Goal: Task Accomplishment & Management: Use online tool/utility

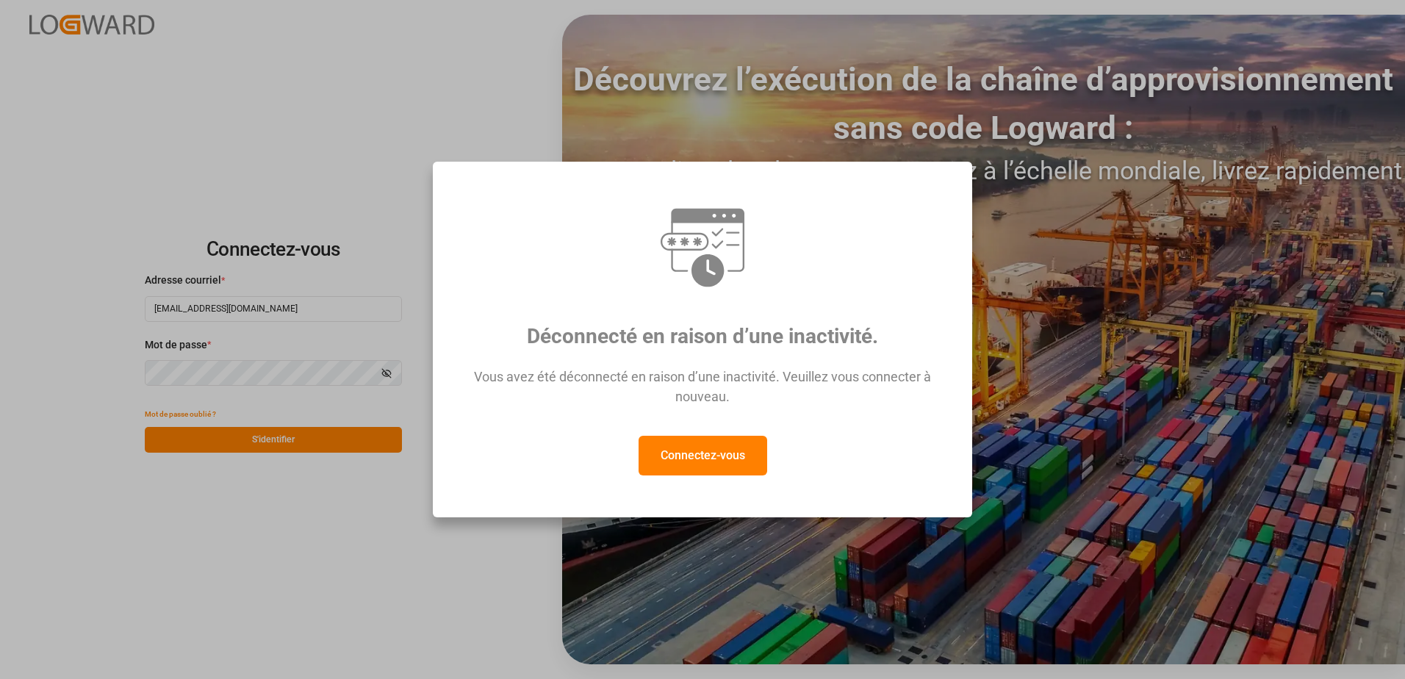
click at [699, 467] on button "Connectez-vous" at bounding box center [703, 456] width 129 height 40
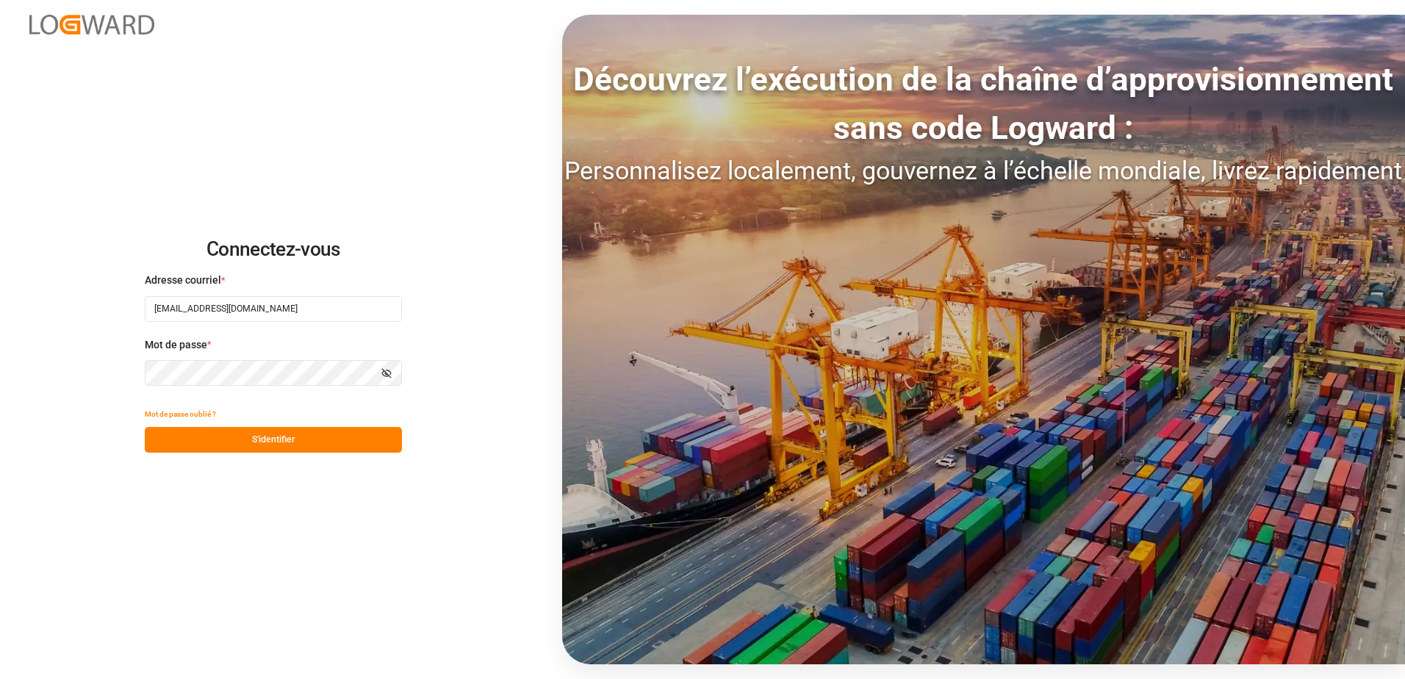
click at [301, 441] on button "S'identifier" at bounding box center [273, 440] width 257 height 26
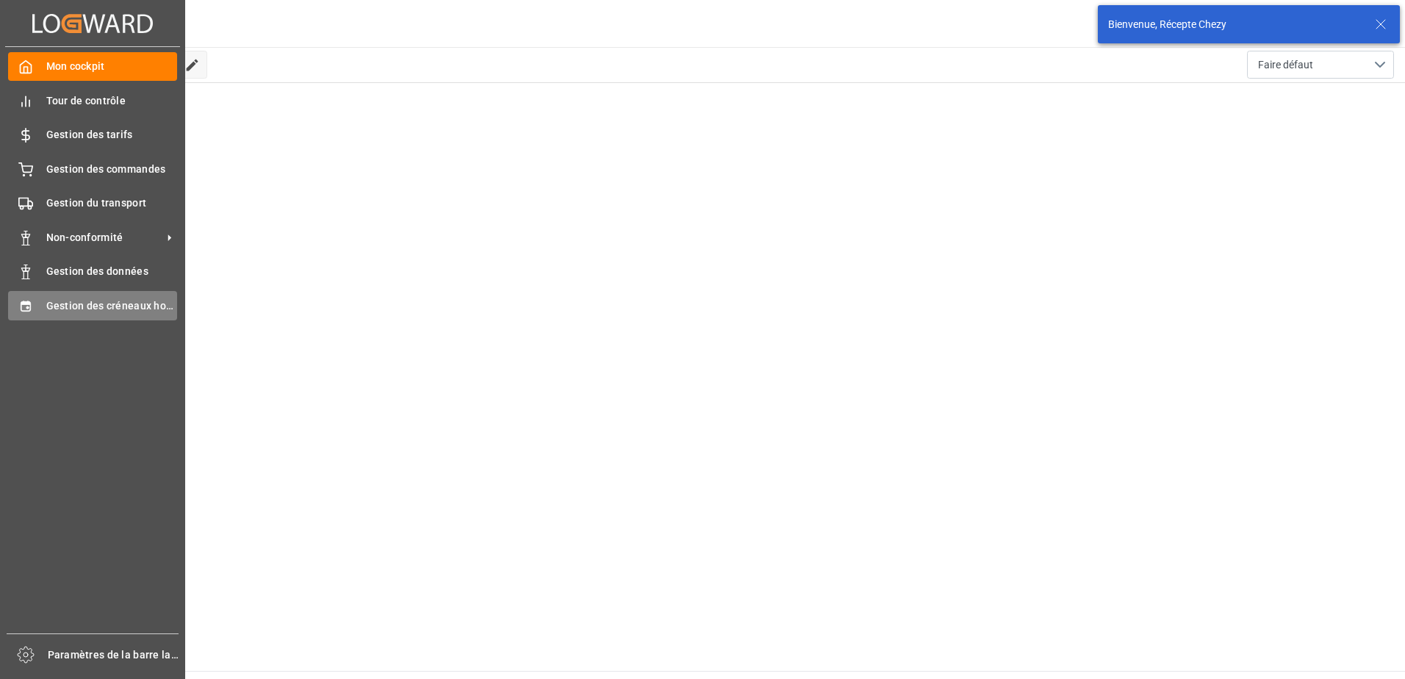
click at [35, 305] on div "Gestion des créneaux horaires Gestion des créneaux horaires" at bounding box center [92, 305] width 169 height 29
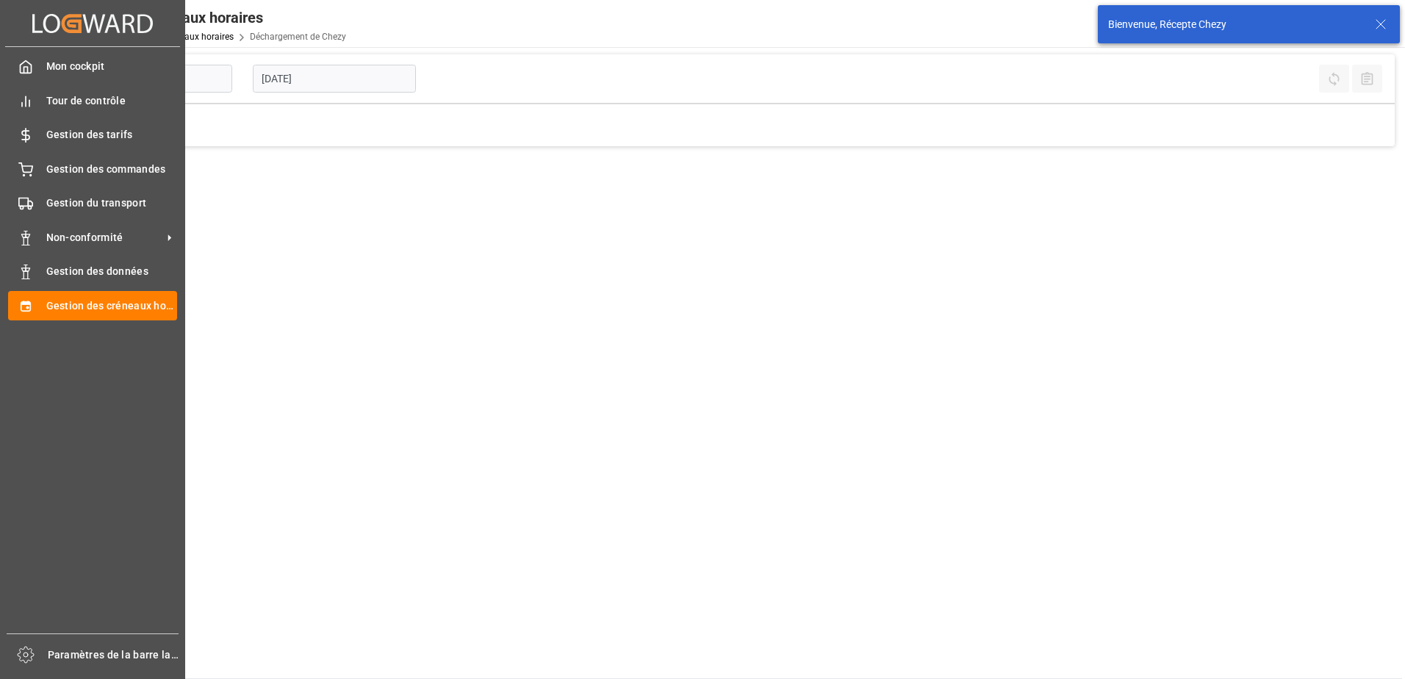
type input "Chezy Unloading"
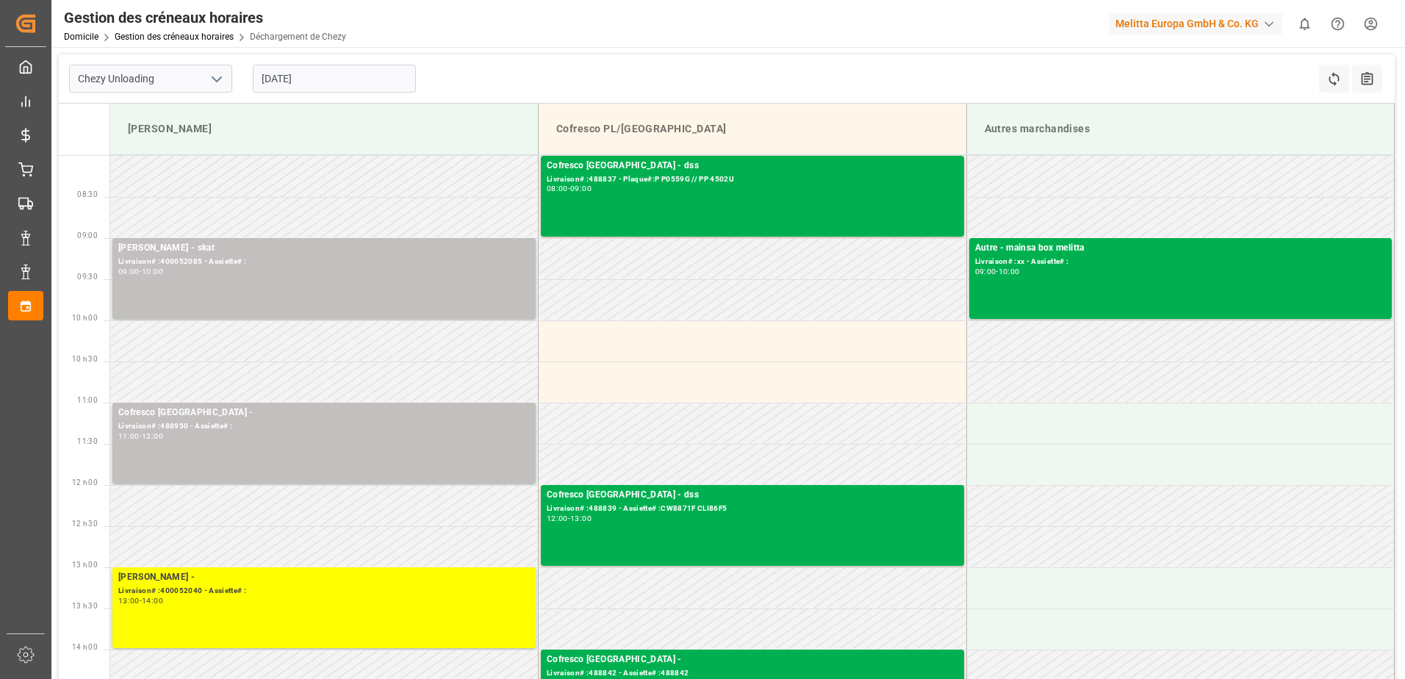
click at [325, 82] on input "[DATE]" at bounding box center [334, 79] width 163 height 28
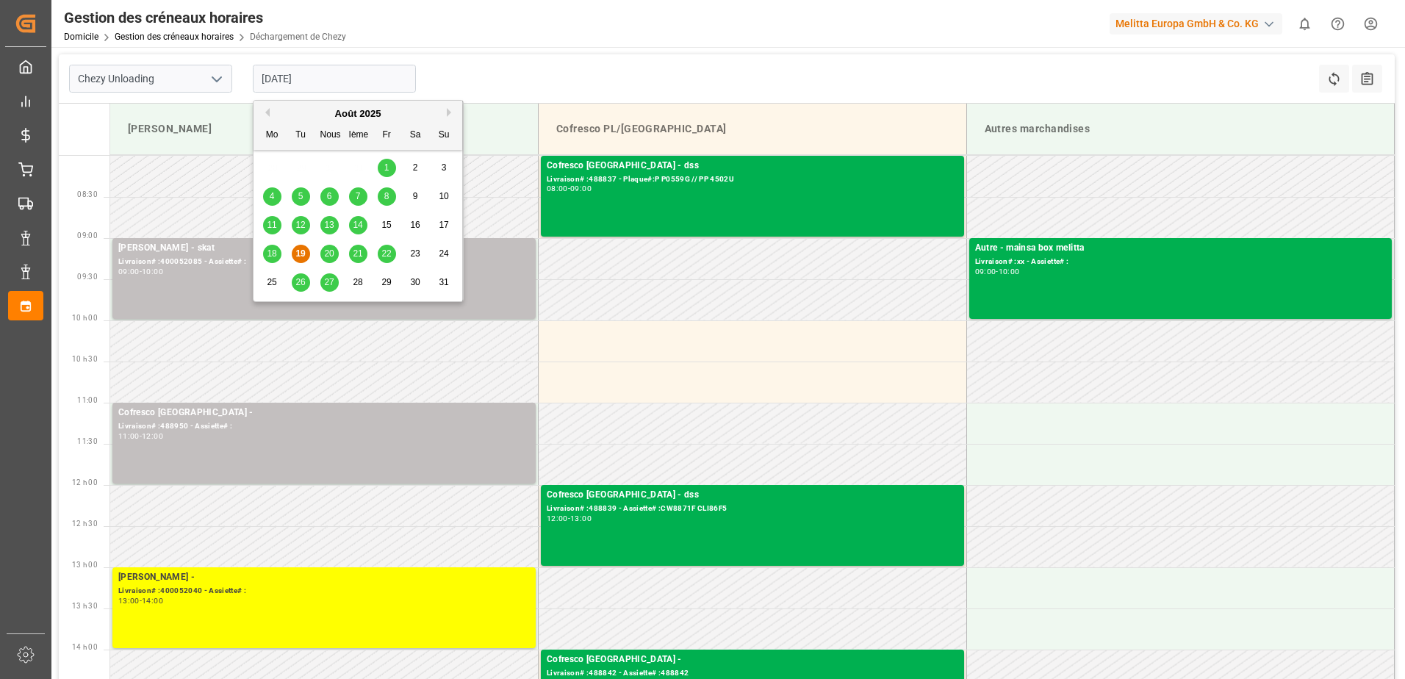
click at [273, 252] on span "18" at bounding box center [272, 253] width 10 height 10
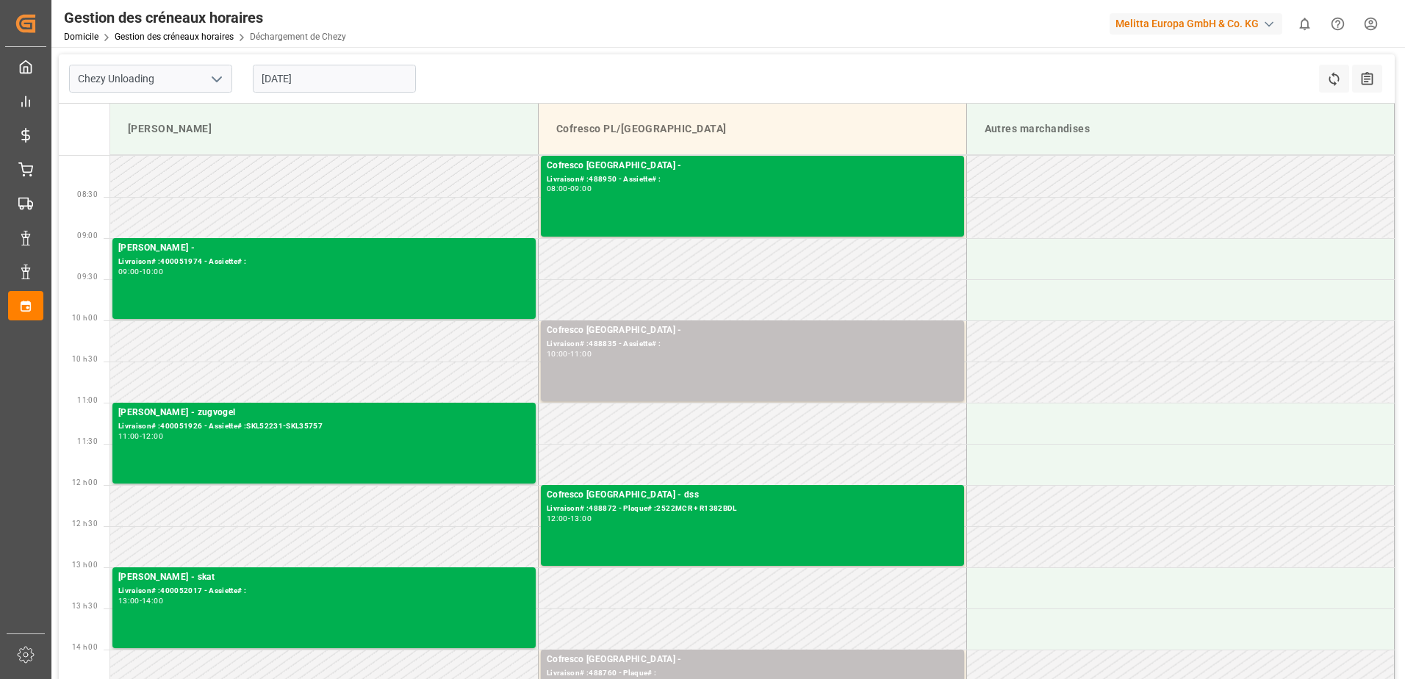
click at [319, 83] on input "[DATE]" at bounding box center [334, 79] width 163 height 28
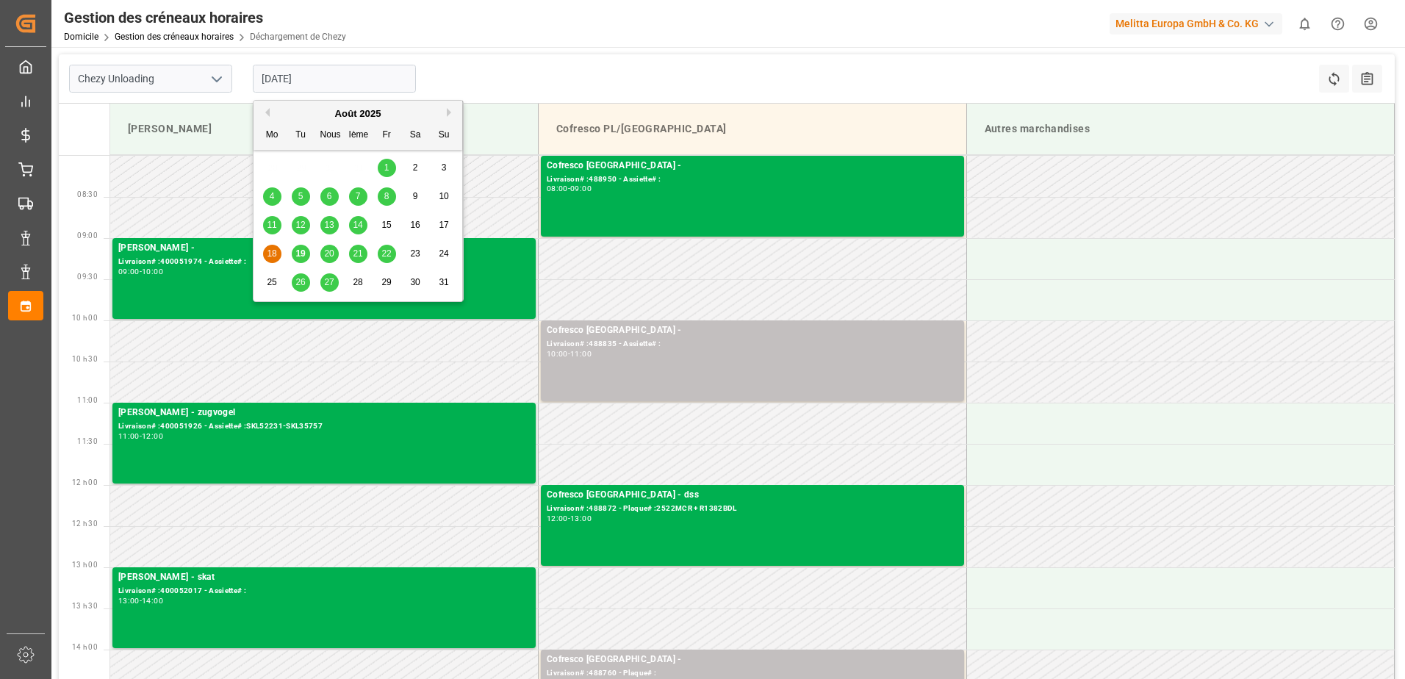
click at [364, 223] on div "14" at bounding box center [358, 226] width 18 height 18
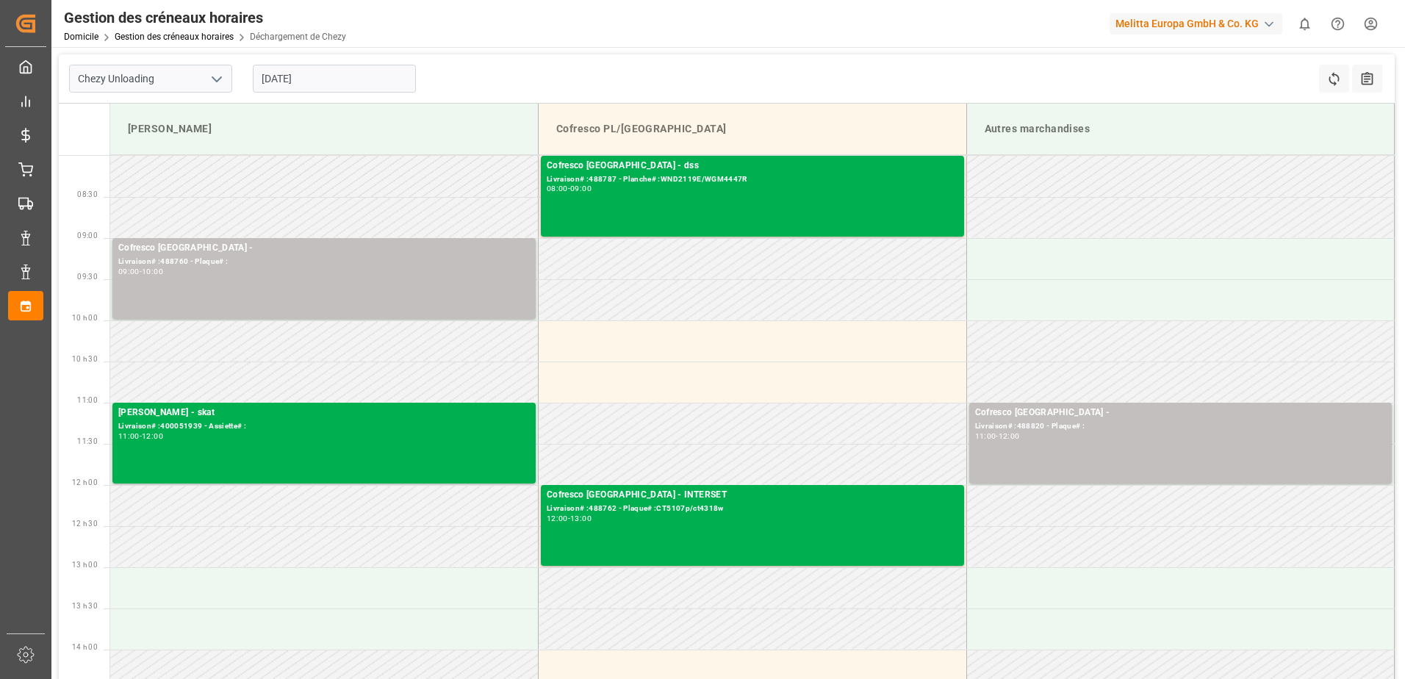
click at [289, 77] on input "[DATE]" at bounding box center [334, 79] width 163 height 28
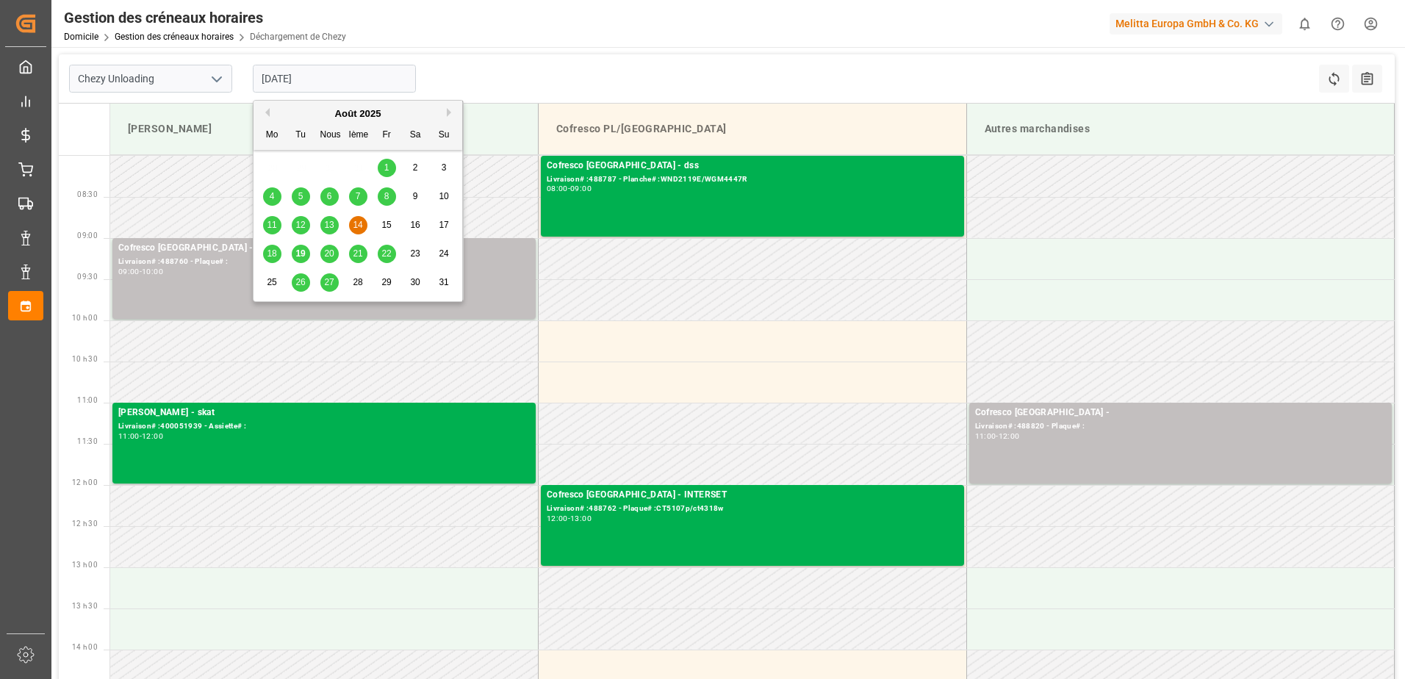
click at [333, 255] on span "20" at bounding box center [329, 253] width 10 height 10
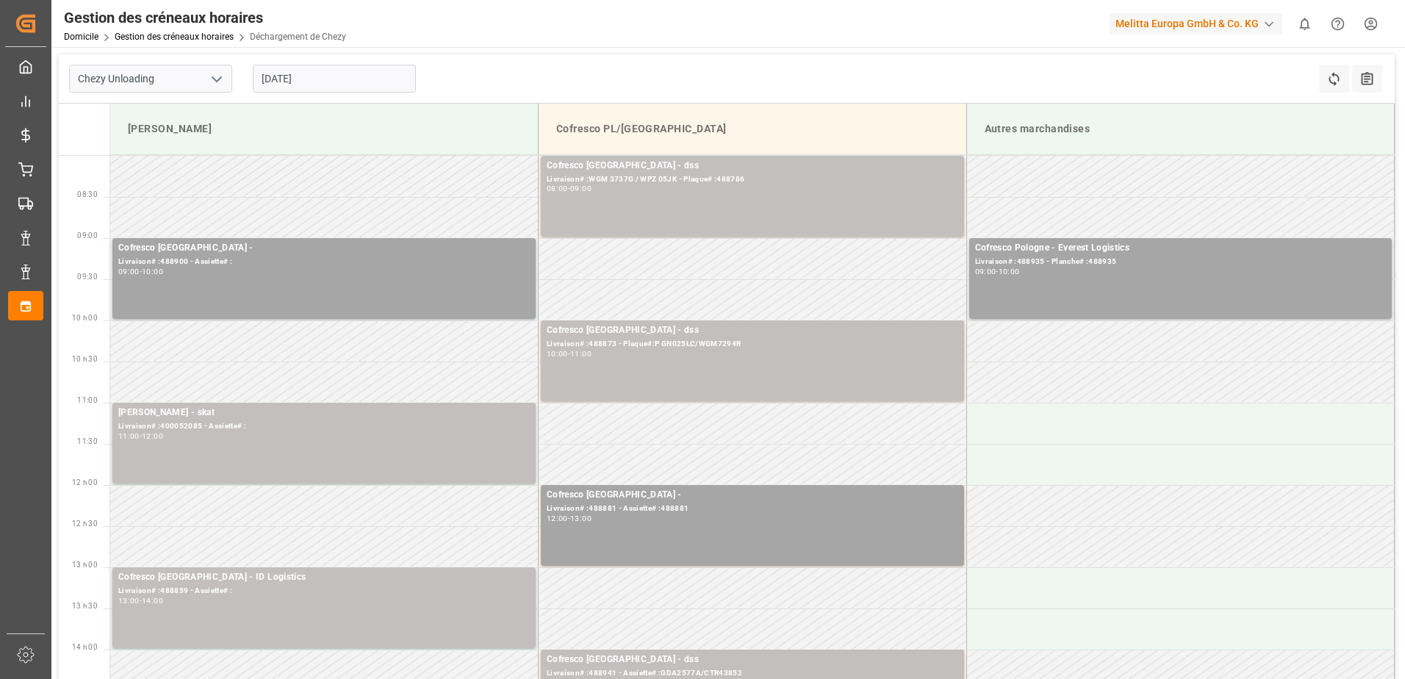
click at [293, 80] on input "[DATE]" at bounding box center [334, 79] width 163 height 28
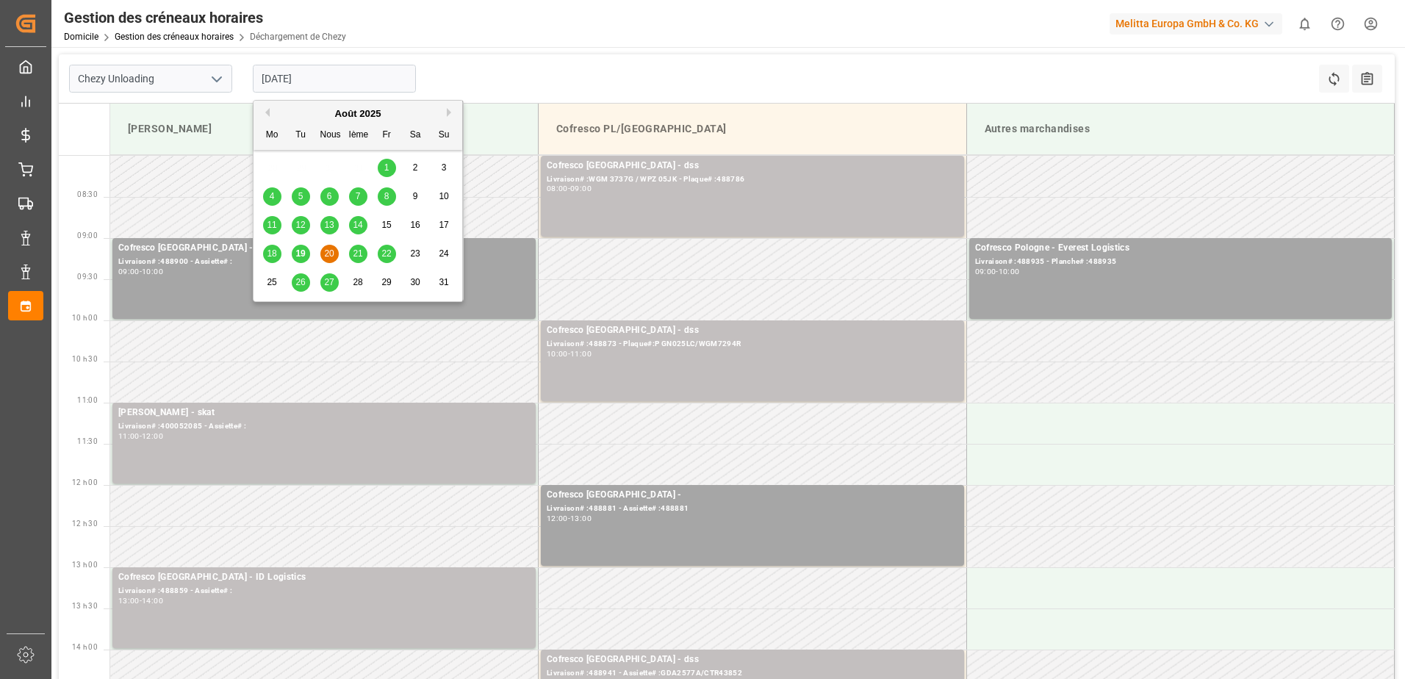
click at [298, 255] on span "19" at bounding box center [300, 253] width 10 height 10
type input "[DATE]"
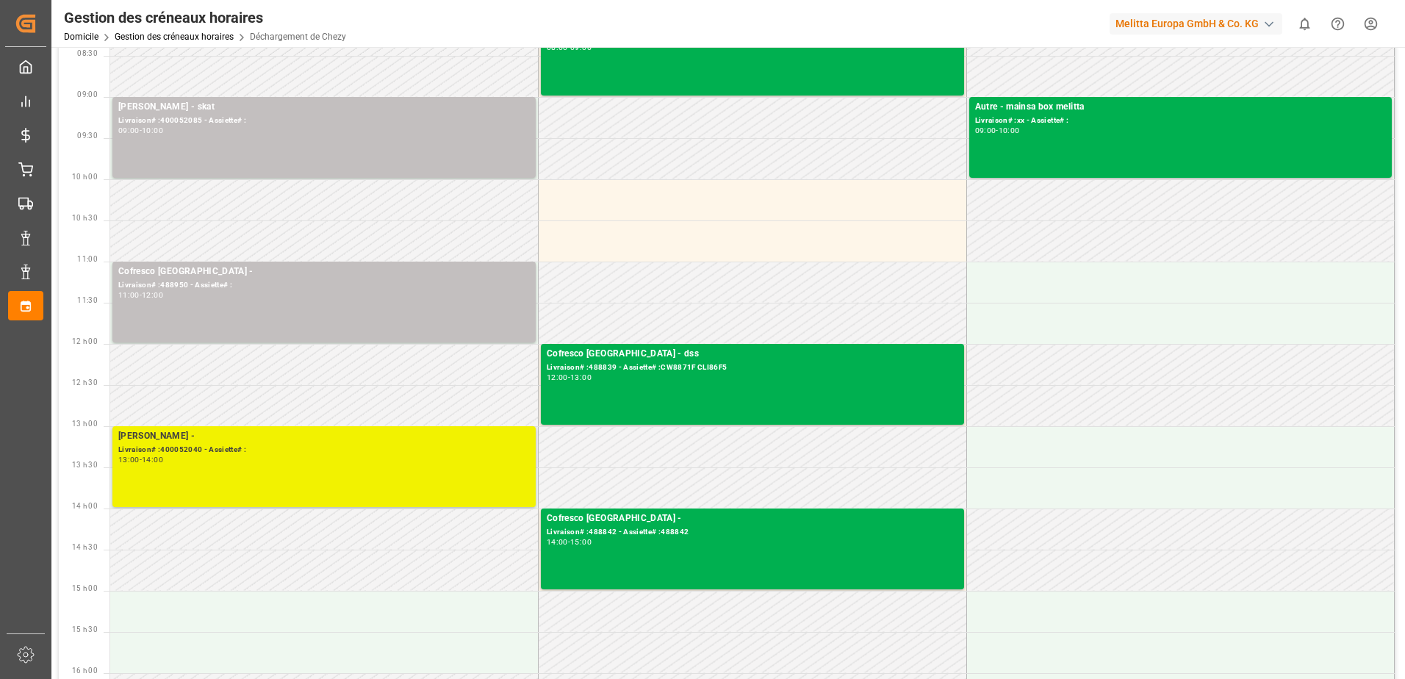
scroll to position [147, 0]
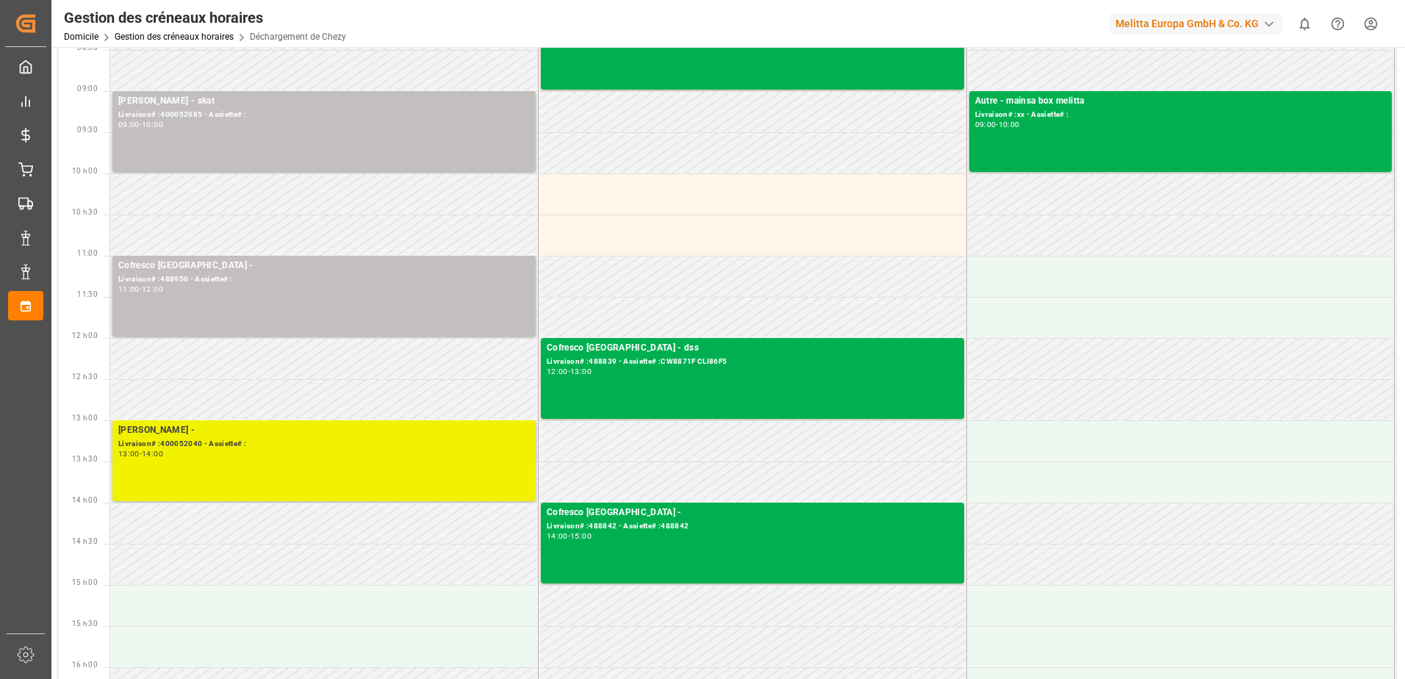
click at [307, 445] on div "Livraison# :400052040 - Assiette# :" at bounding box center [324, 444] width 412 height 12
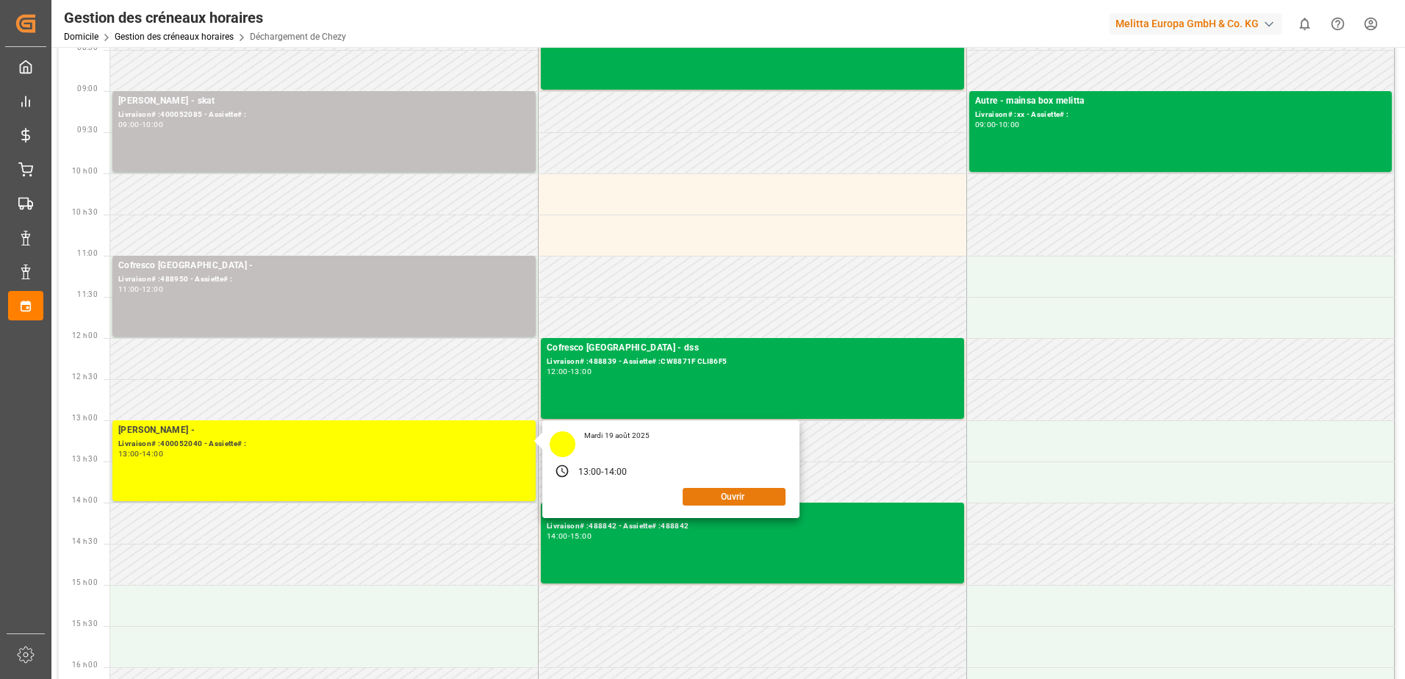
click at [706, 498] on button "Ouvrir" at bounding box center [734, 497] width 103 height 18
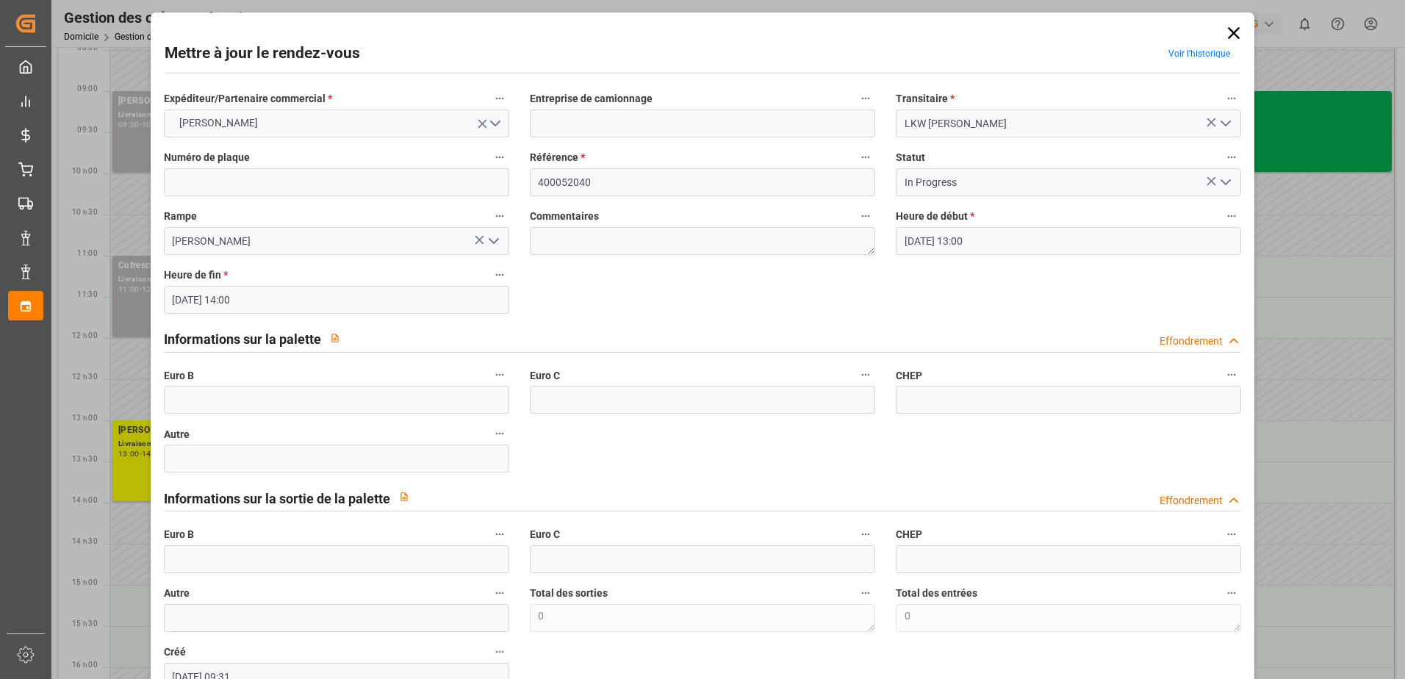
drag, startPoint x: 409, startPoint y: 422, endPoint x: 412, endPoint y: 415, distance: 7.6
click at [409, 422] on div "Autre" at bounding box center [337, 448] width 366 height 59
click at [417, 398] on input "text" at bounding box center [336, 400] width 345 height 28
type input "65"
click at [1214, 179] on button "Ouvrir le menu" at bounding box center [1225, 182] width 22 height 23
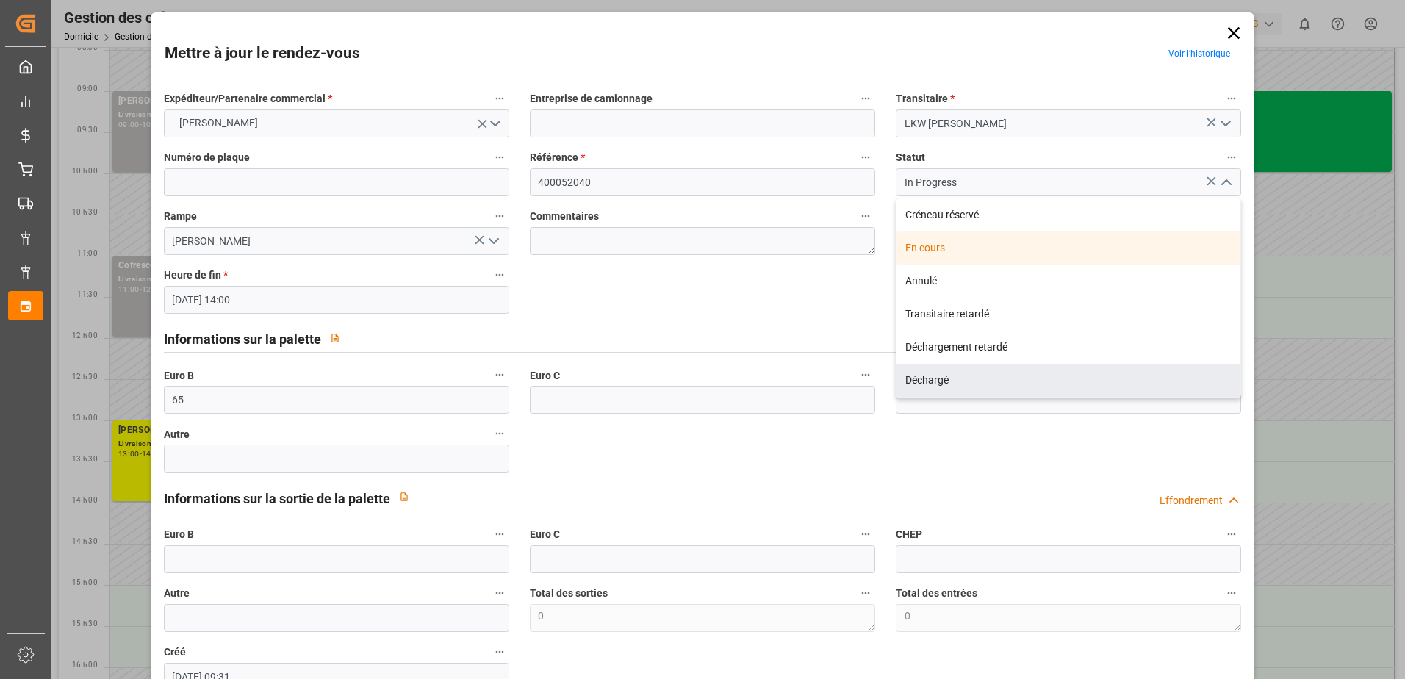
click at [965, 381] on div "Déchargé" at bounding box center [1069, 380] width 344 height 33
type input "Unloaded"
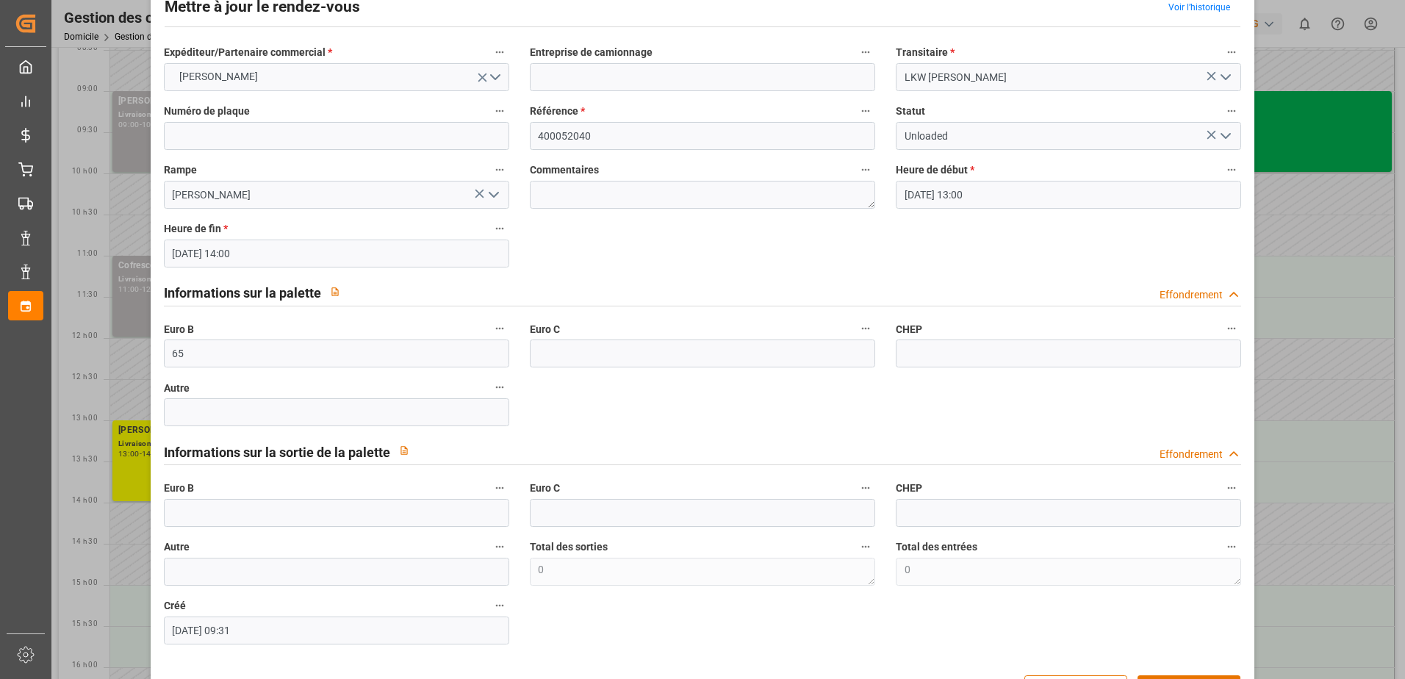
scroll to position [97, 0]
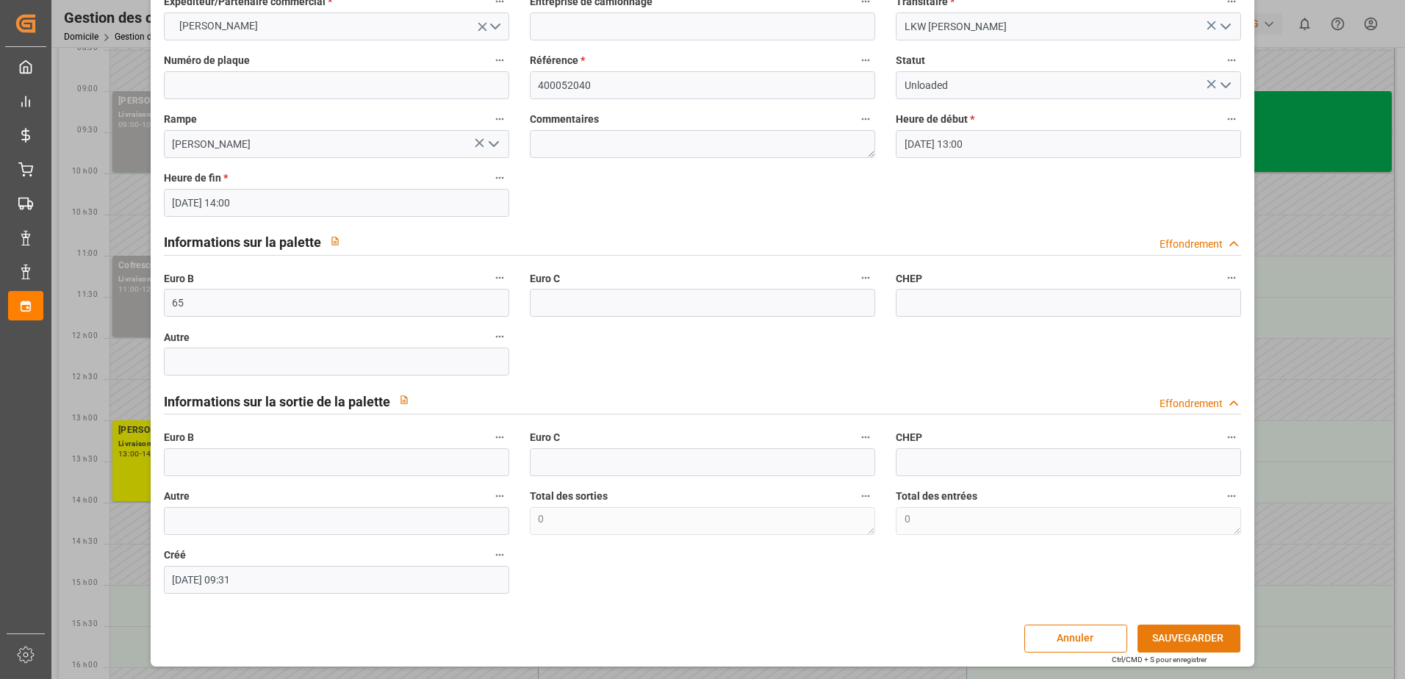
click at [1186, 641] on button "SAUVEGARDER" at bounding box center [1189, 639] width 103 height 28
